Goal: Task Accomplishment & Management: Complete application form

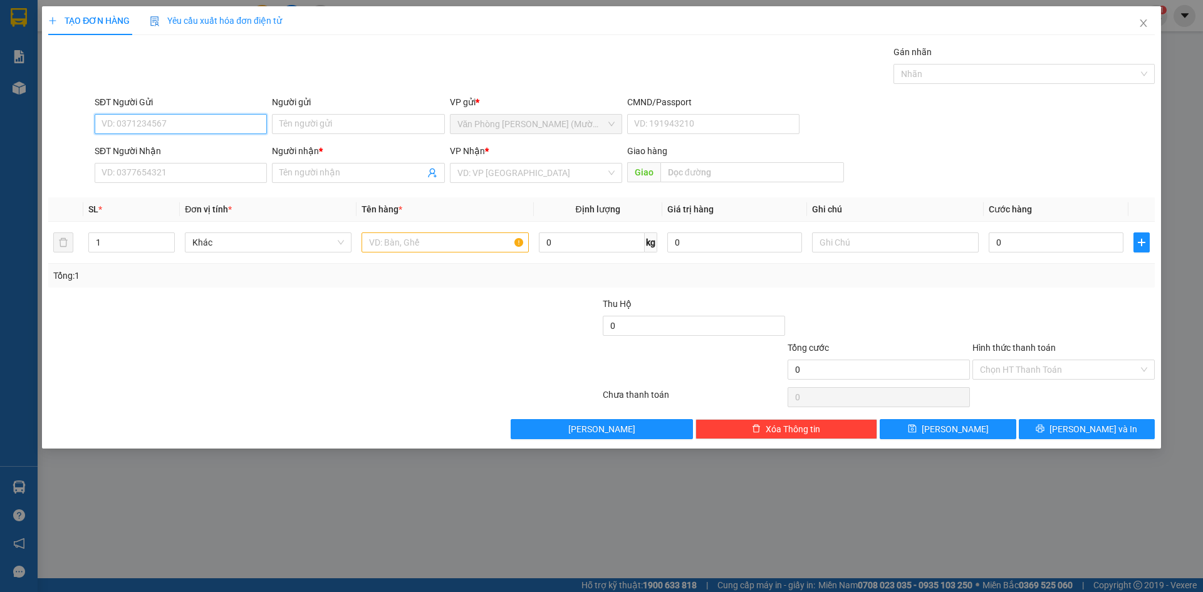
click at [174, 130] on input "SĐT Người Gửi" at bounding box center [181, 124] width 172 height 20
type input "0588065559"
click at [191, 157] on div "0588065559 - [PERSON_NAME]" at bounding box center [181, 149] width 172 height 20
type input "[PERSON_NAME]"
type input "0588065559"
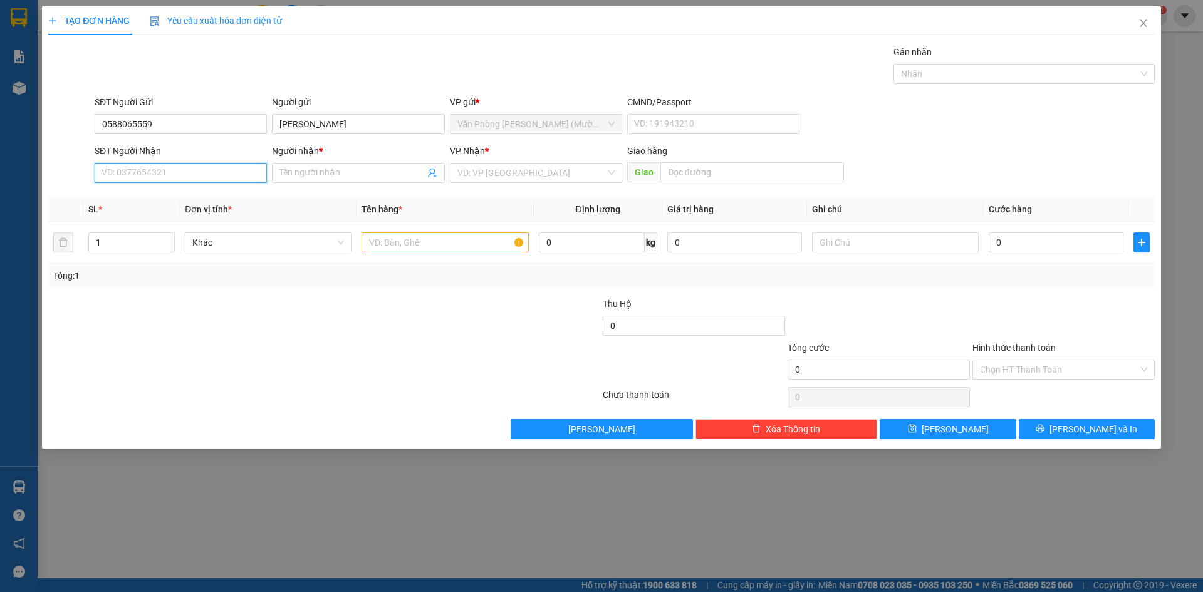
click at [192, 170] on input "SĐT Người Nhận" at bounding box center [181, 173] width 172 height 20
click at [196, 219] on div "0907187559 - DUY THOẠI" at bounding box center [180, 218] width 157 height 14
type input "0907187559"
type input "DUY THOẠI"
click at [454, 245] on input "text" at bounding box center [445, 243] width 167 height 20
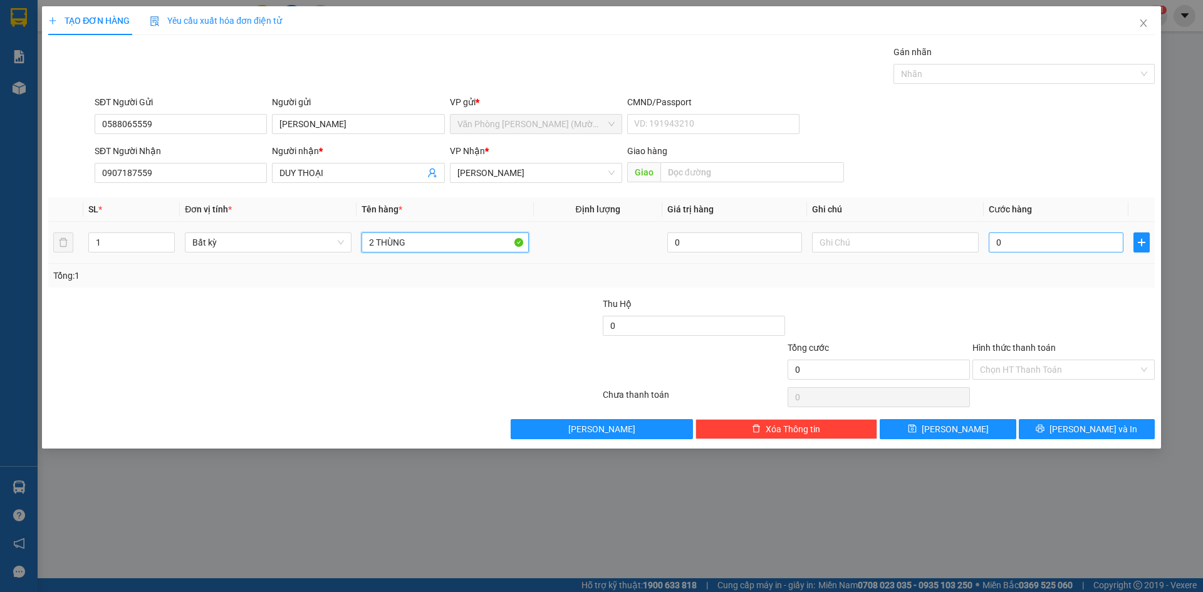
type input "2 THÙNG"
click at [1026, 249] on input "0" at bounding box center [1056, 243] width 135 height 20
type input "9"
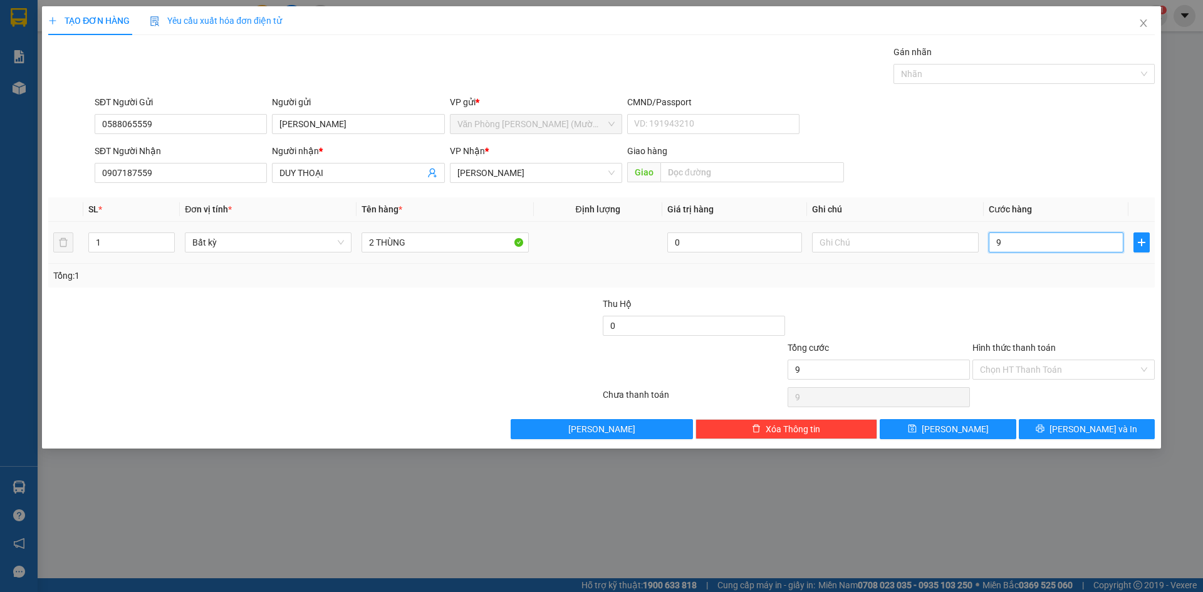
type input "90"
type input "9"
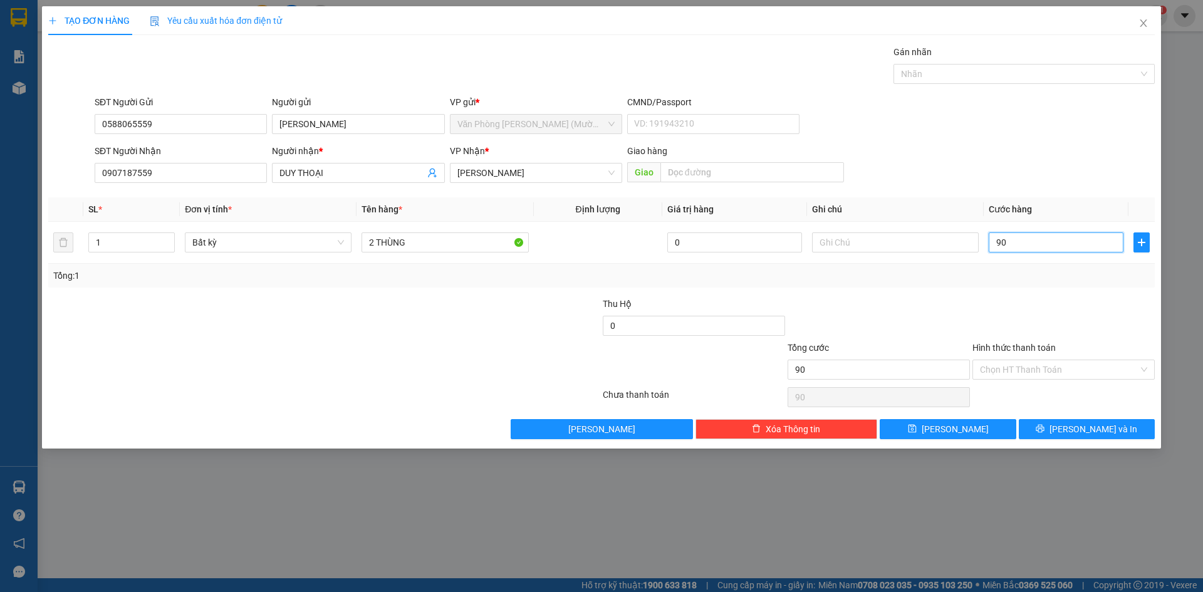
type input "9"
type input "0"
type input "70"
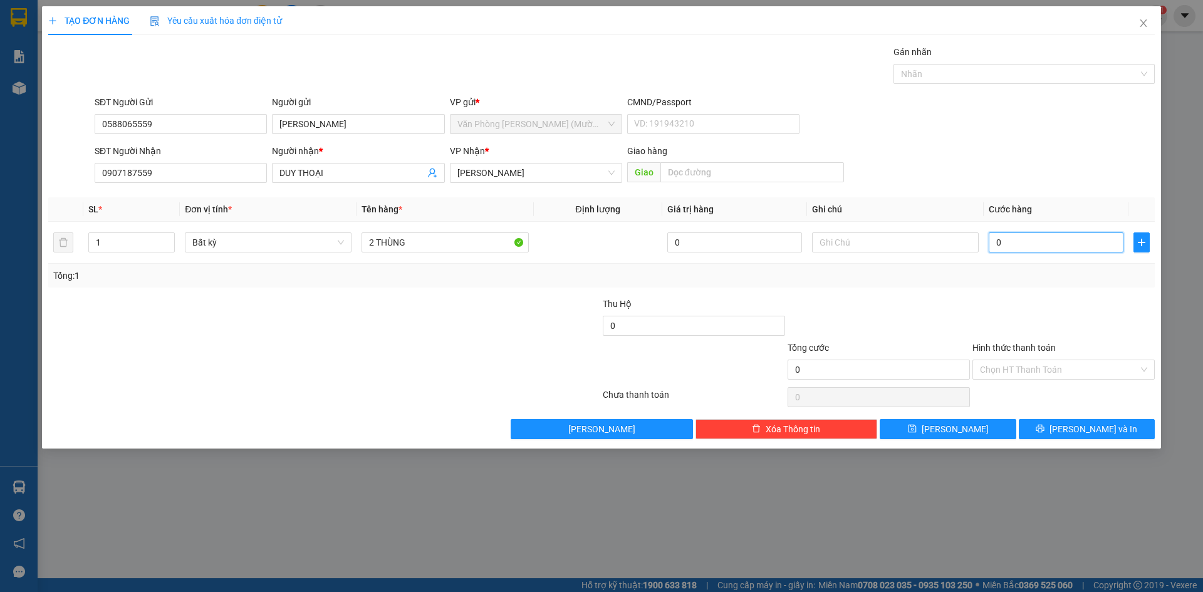
type input "70"
type input "70.000"
click at [928, 313] on div at bounding box center [879, 319] width 185 height 44
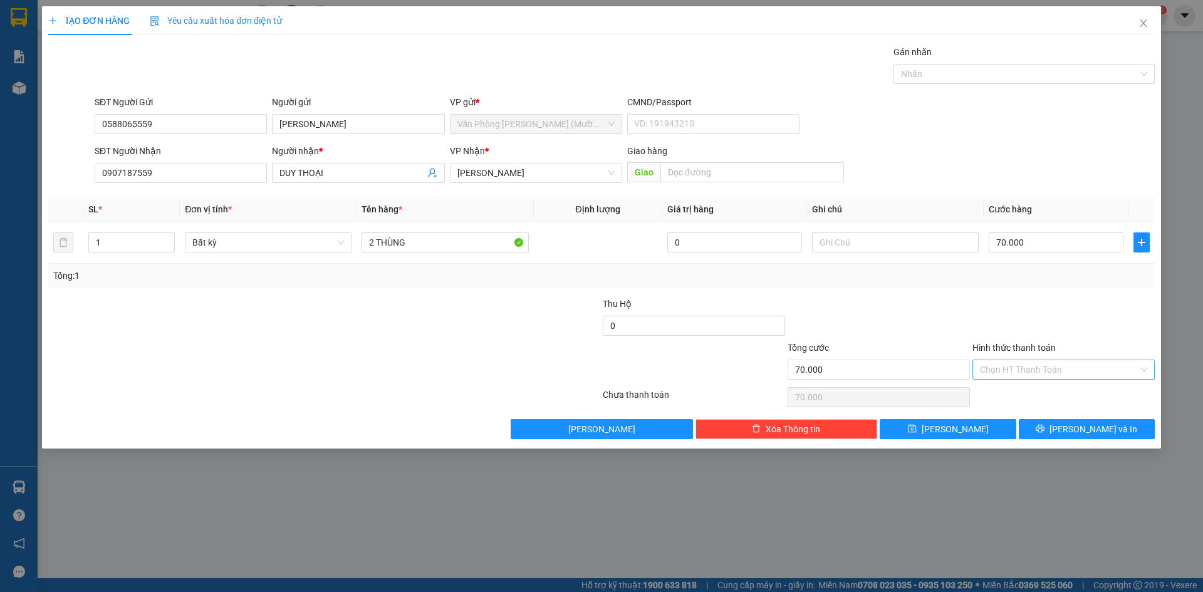
click at [1020, 375] on input "Hình thức thanh toán" at bounding box center [1059, 369] width 159 height 19
click at [1022, 399] on div "Tại văn phòng" at bounding box center [1063, 395] width 167 height 14
type input "0"
click at [1099, 429] on span "[PERSON_NAME] và In" at bounding box center [1094, 429] width 88 height 14
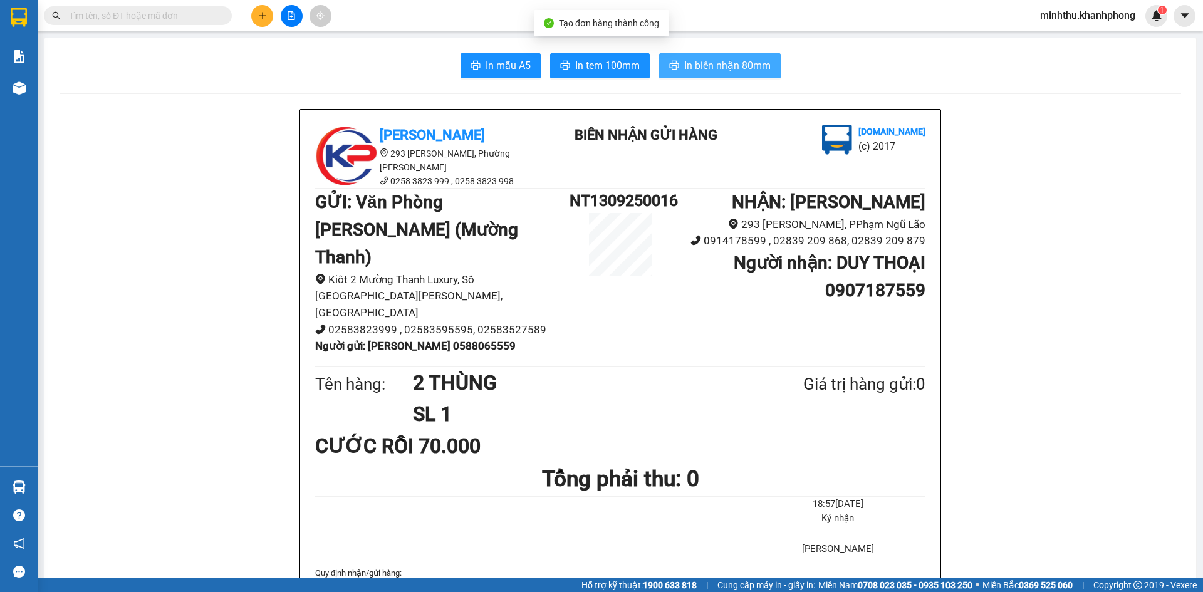
click at [728, 59] on span "In biên nhận 80mm" at bounding box center [727, 66] width 86 height 16
click at [691, 66] on span "In biên nhận 80mm" at bounding box center [727, 66] width 86 height 16
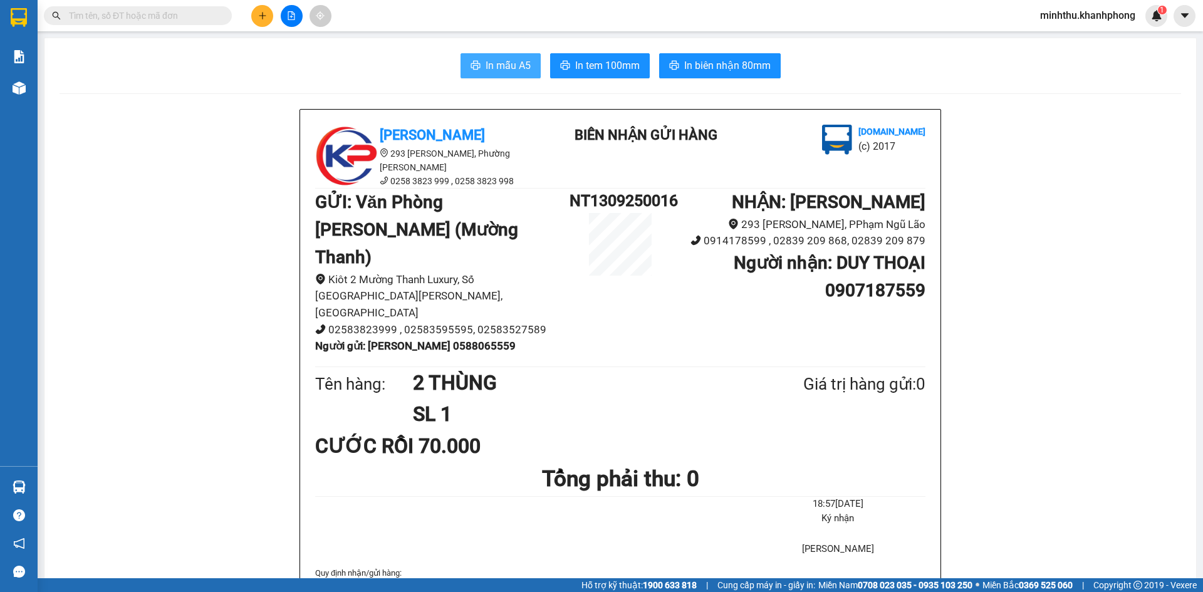
click at [495, 60] on span "In mẫu A5" at bounding box center [508, 66] width 45 height 16
click at [256, 18] on button at bounding box center [262, 16] width 22 height 22
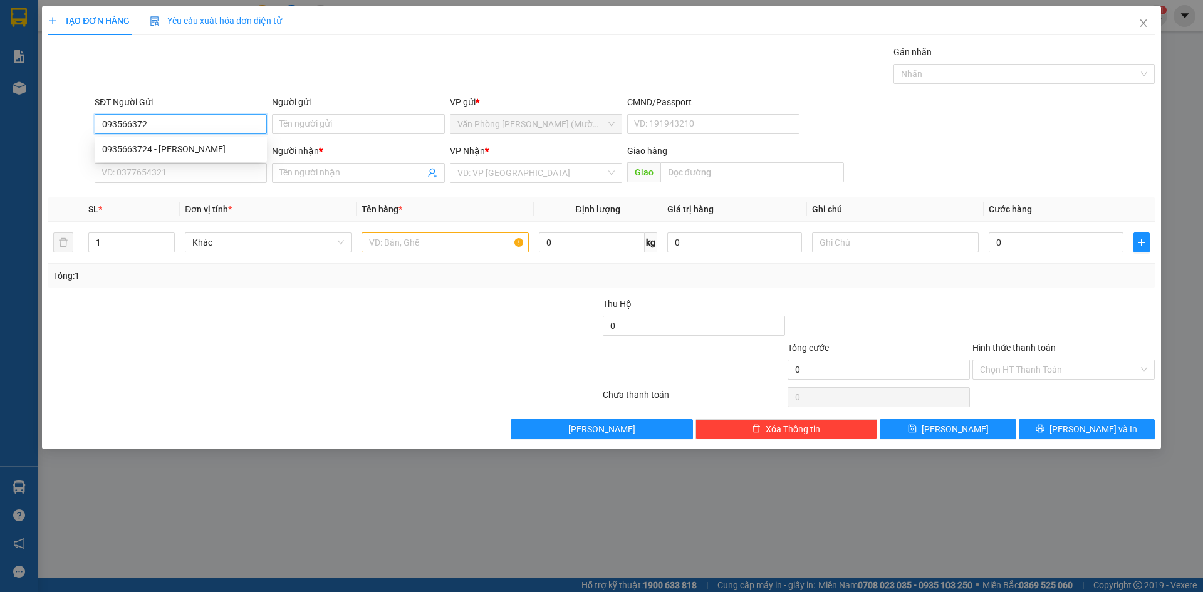
type input "0935663724"
drag, startPoint x: 150, startPoint y: 142, endPoint x: 151, endPoint y: 162, distance: 20.1
click at [150, 145] on div "0935663724 - [PERSON_NAME]" at bounding box center [180, 149] width 157 height 14
type input "[PERSON_NAME]"
type input "0935663724"
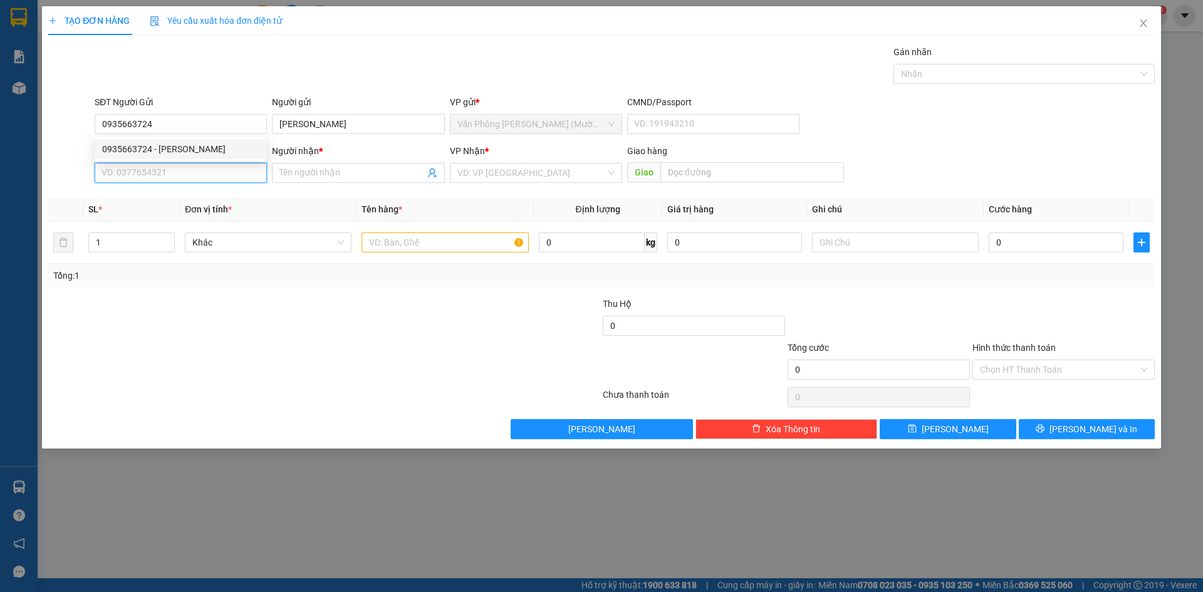
click at [153, 174] on input "SĐT Người Nhận" at bounding box center [181, 173] width 172 height 20
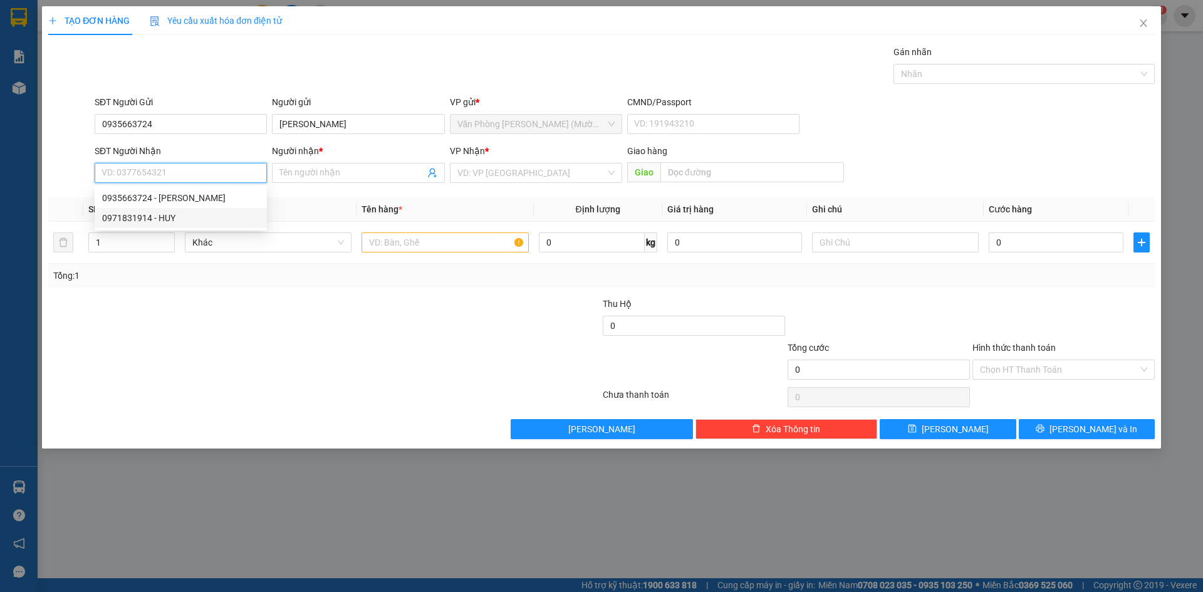
drag, startPoint x: 153, startPoint y: 223, endPoint x: 227, endPoint y: 207, distance: 75.7
click at [153, 226] on div "0971831914 - HUY" at bounding box center [181, 218] width 172 height 20
type input "0971831914"
type input "HUY"
click at [432, 234] on input "text" at bounding box center [445, 243] width 167 height 20
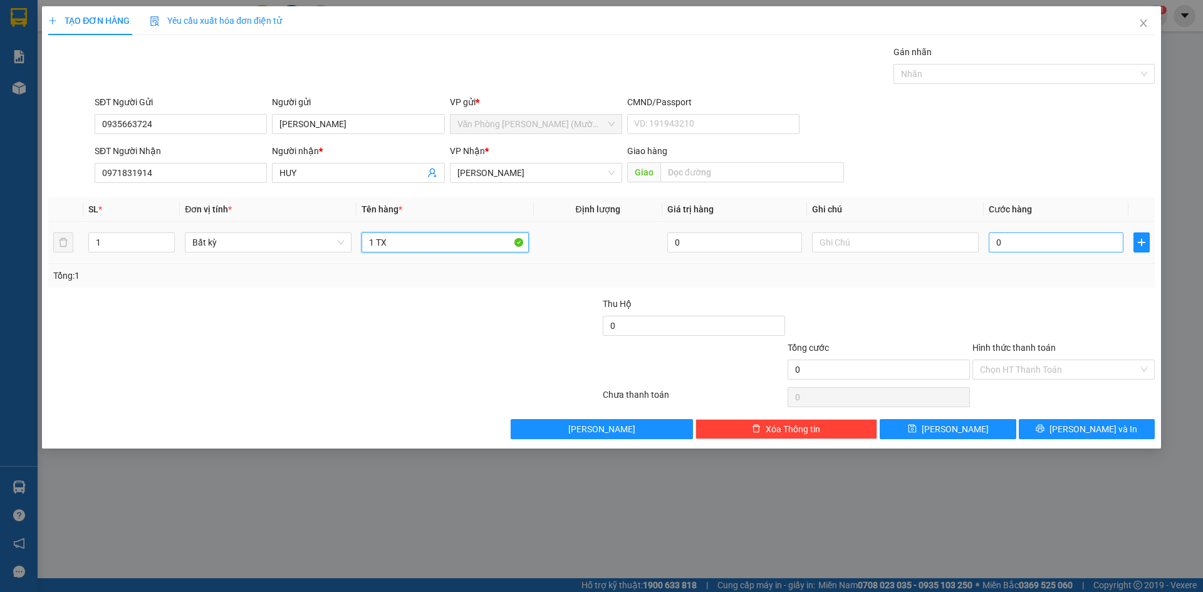
type input "1 TX"
click at [1022, 240] on input "0" at bounding box center [1056, 243] width 135 height 20
type input "4"
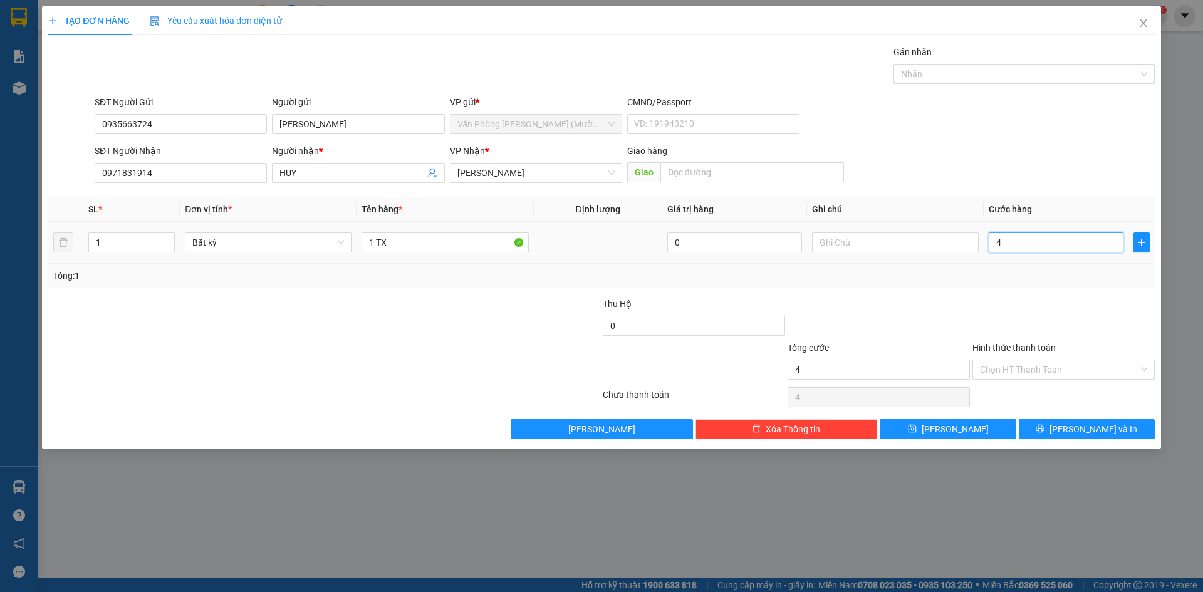
type input "40"
type input "40.000"
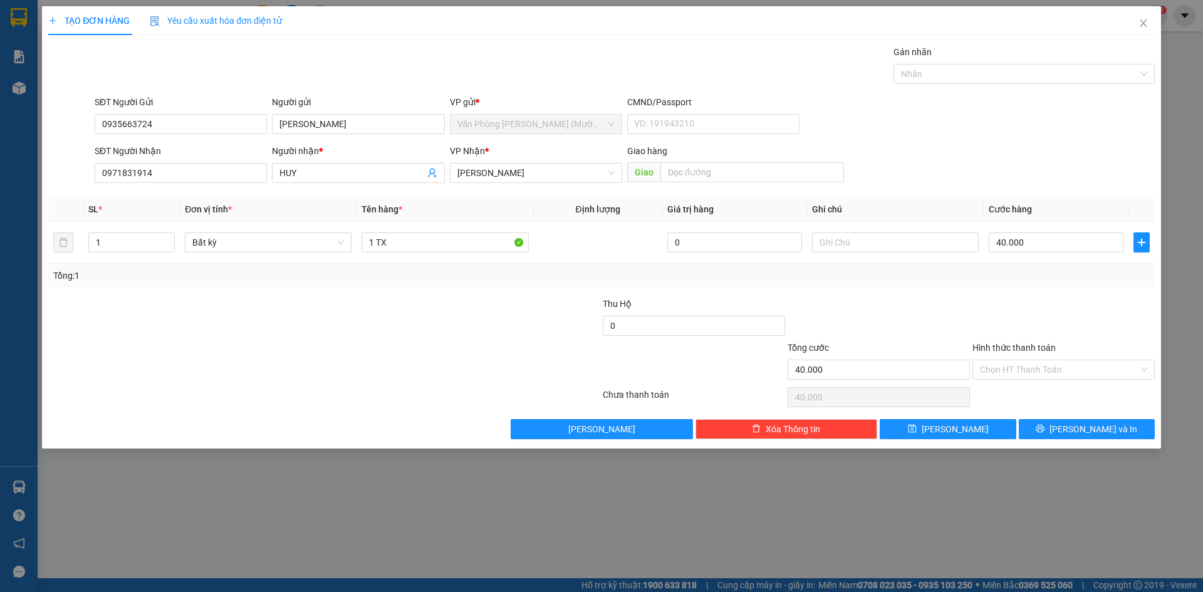
click at [1007, 298] on div at bounding box center [1063, 319] width 185 height 44
click at [1063, 362] on input "Hình thức thanh toán" at bounding box center [1059, 369] width 159 height 19
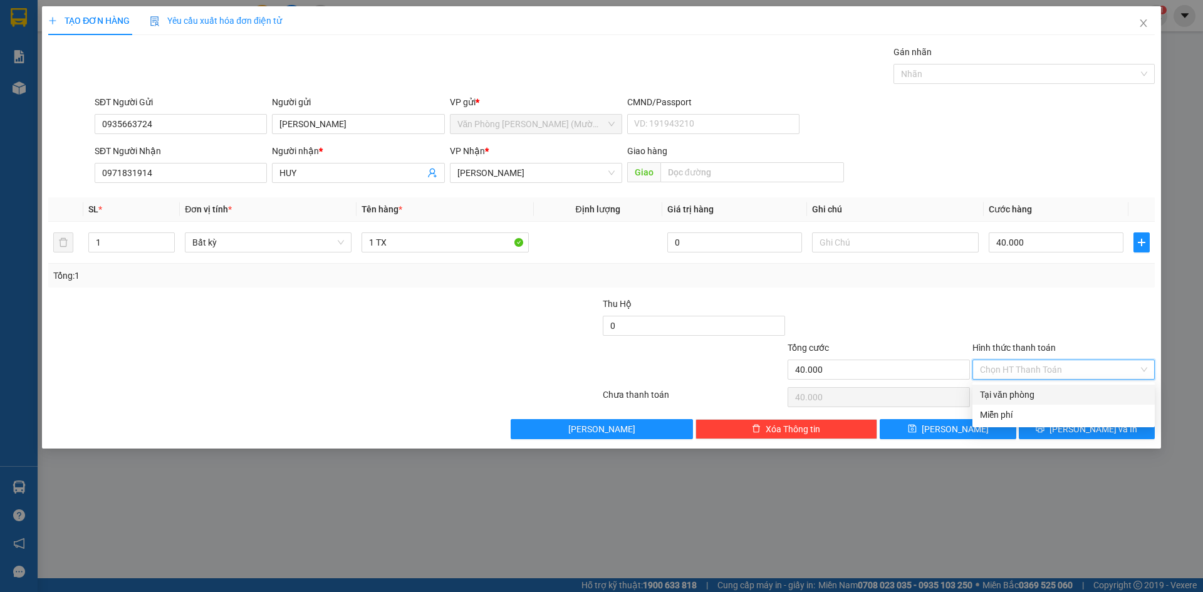
click at [1052, 397] on div "Tại văn phòng" at bounding box center [1063, 395] width 167 height 14
type input "0"
click at [1081, 422] on span "[PERSON_NAME] và In" at bounding box center [1094, 429] width 88 height 14
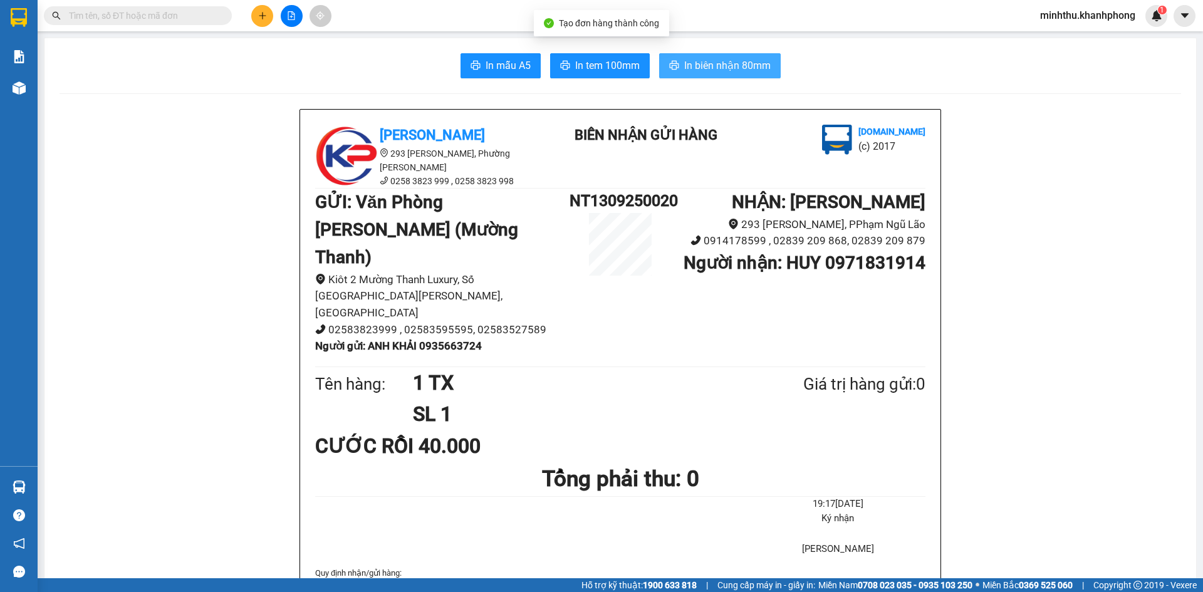
click at [733, 70] on span "In biên nhận 80mm" at bounding box center [727, 66] width 86 height 16
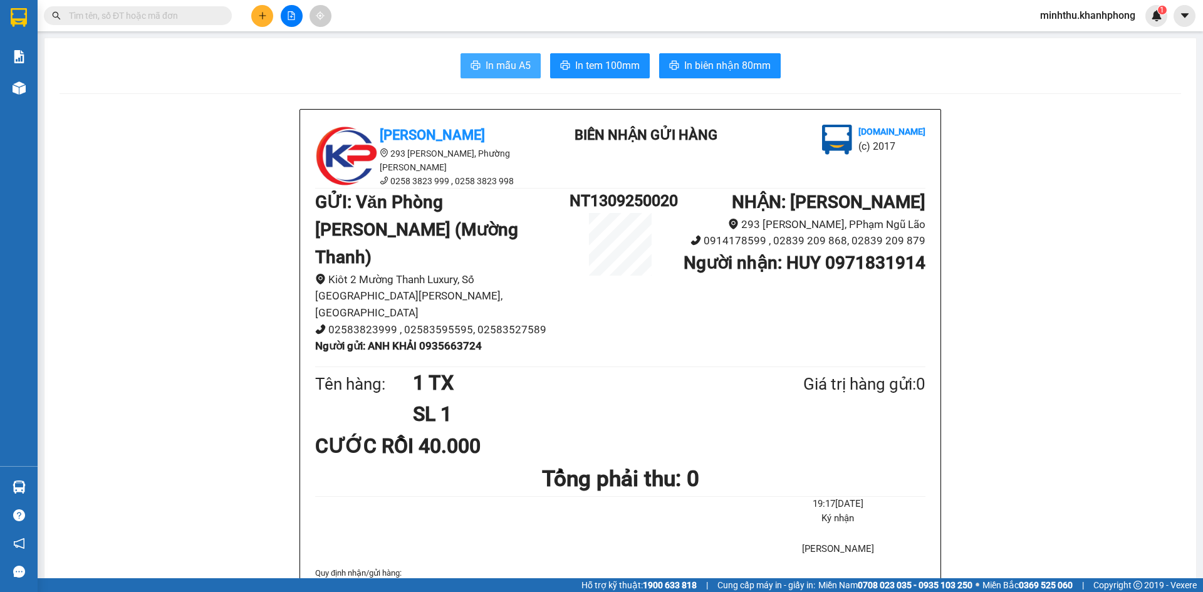
click at [471, 64] on icon "printer" at bounding box center [476, 65] width 10 height 10
